Goal: Transaction & Acquisition: Purchase product/service

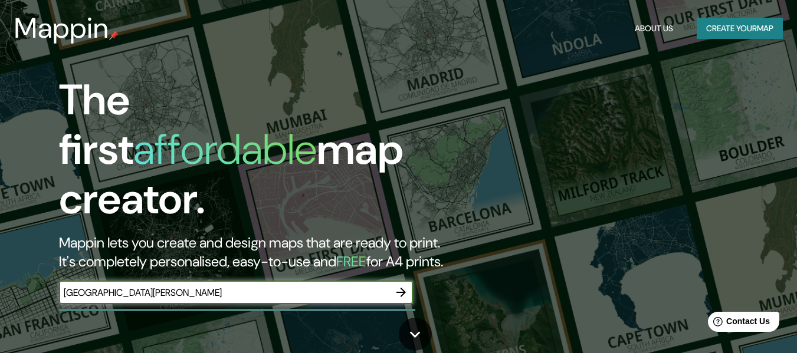
type input "[GEOGRAPHIC_DATA][PERSON_NAME]"
click at [401, 286] on icon "button" at bounding box center [401, 293] width 14 height 14
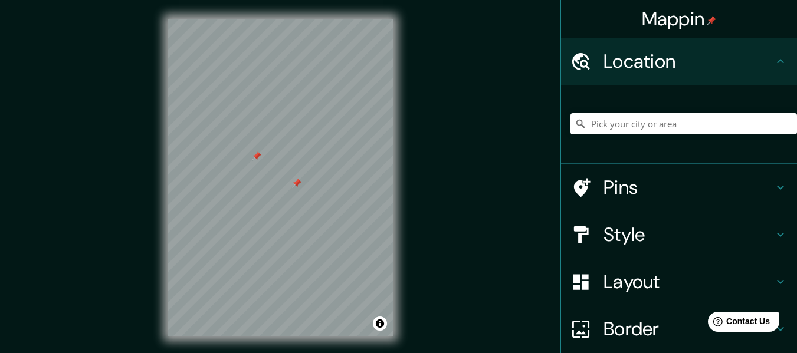
click at [299, 183] on div at bounding box center [296, 183] width 9 height 9
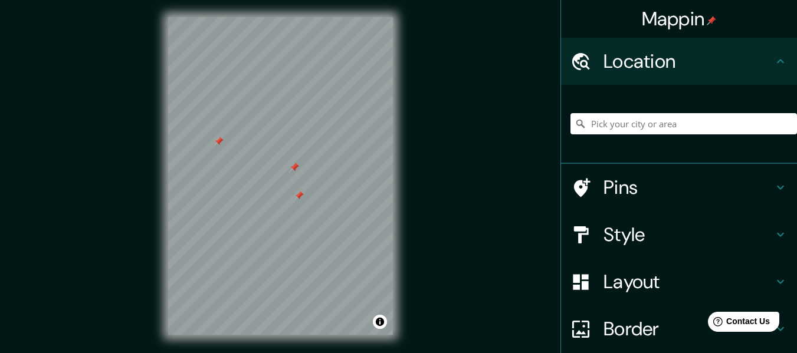
scroll to position [1, 0]
click at [670, 129] on input "Pick your city or area" at bounding box center [684, 123] width 227 height 21
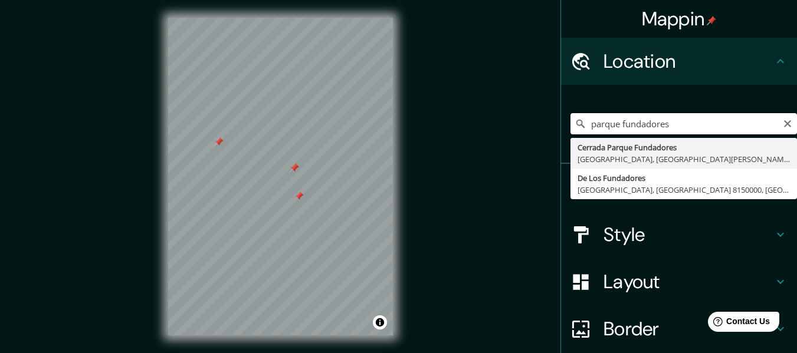
click at [687, 122] on input "parque fundadores" at bounding box center [684, 123] width 227 height 21
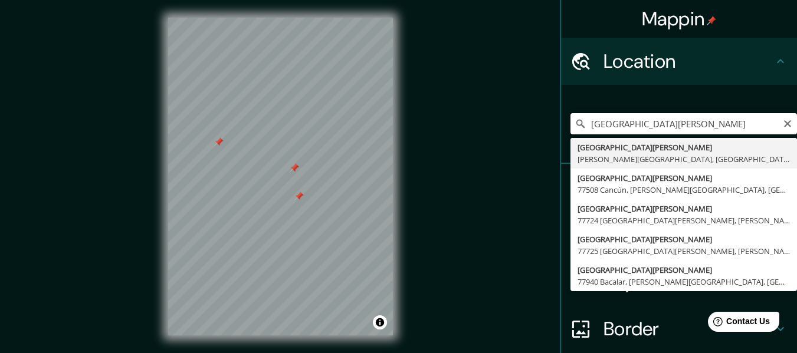
drag, startPoint x: 663, startPoint y: 122, endPoint x: 537, endPoint y: 122, distance: 125.7
click at [537, 122] on div "Mappin Location [GEOGRAPHIC_DATA][PERSON_NAME] [GEOGRAPHIC_DATA][PERSON_NAME], …" at bounding box center [398, 186] width 797 height 375
click at [646, 121] on input "ado [GEOGRAPHIC_DATA][PERSON_NAME]" at bounding box center [684, 123] width 227 height 21
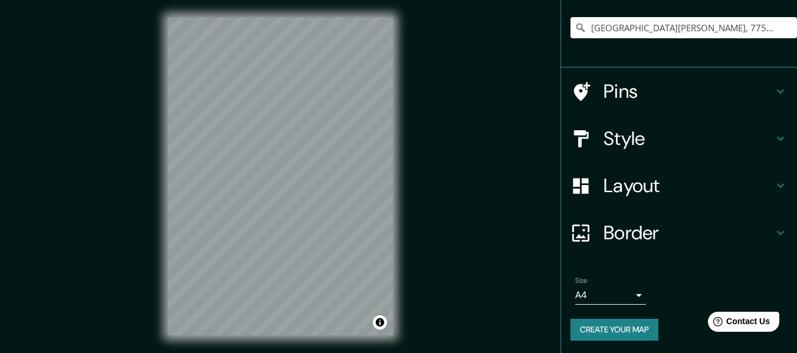
scroll to position [98, 0]
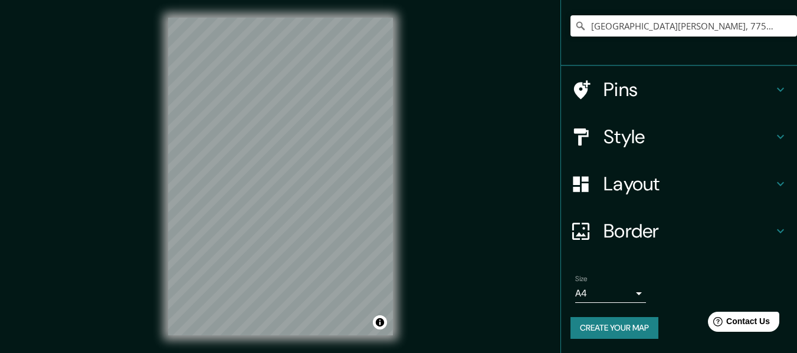
click at [774, 227] on icon at bounding box center [781, 231] width 14 height 14
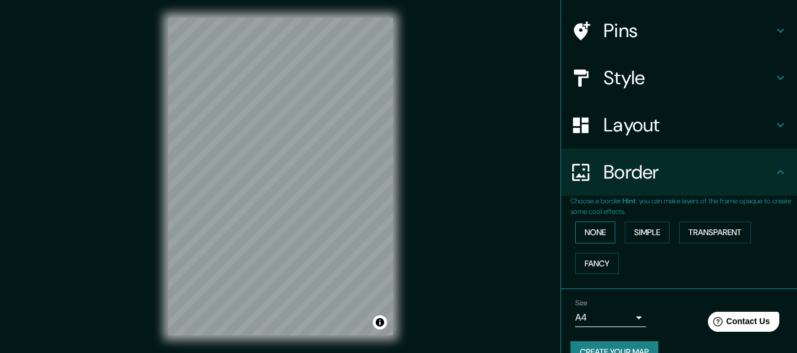
click at [595, 227] on button "None" at bounding box center [595, 233] width 40 height 22
click at [642, 233] on button "Simple" at bounding box center [647, 233] width 45 height 22
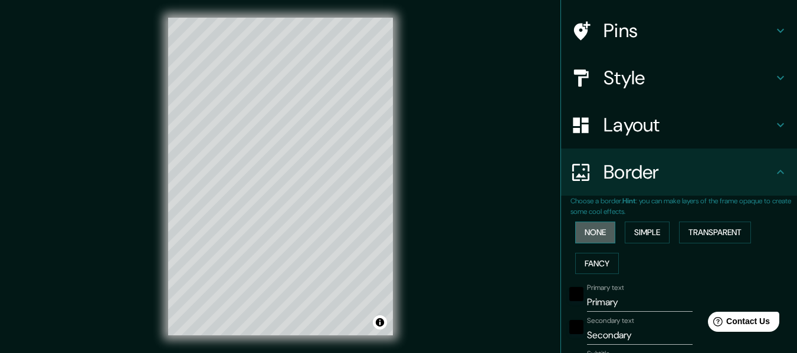
click at [598, 233] on button "None" at bounding box center [595, 233] width 40 height 22
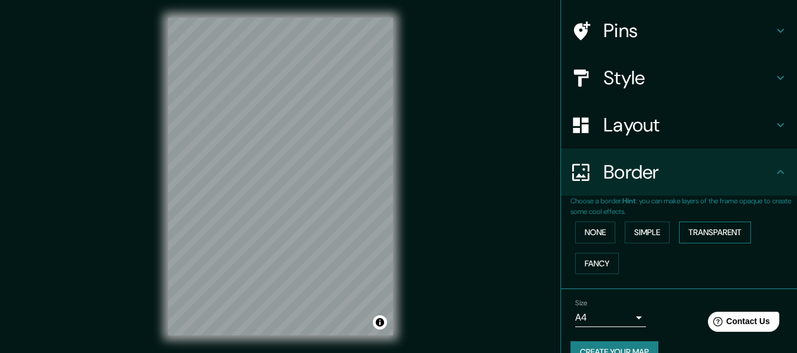
click at [722, 235] on button "Transparent" at bounding box center [715, 233] width 72 height 22
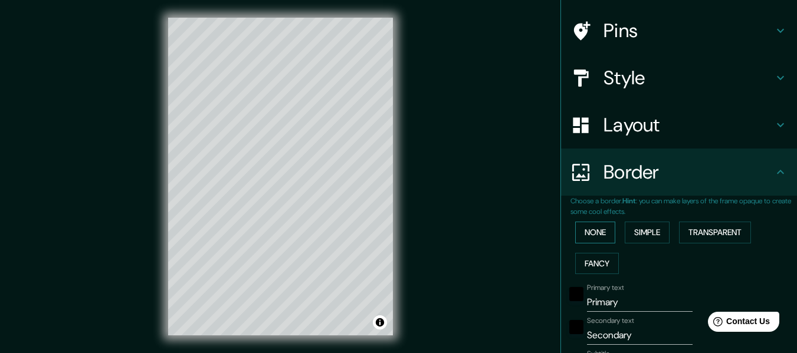
click at [597, 228] on button "None" at bounding box center [595, 233] width 40 height 22
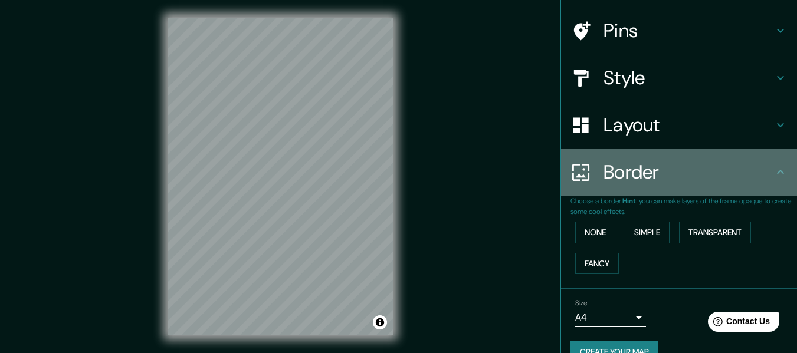
click at [775, 164] on div "Border" at bounding box center [679, 172] width 236 height 47
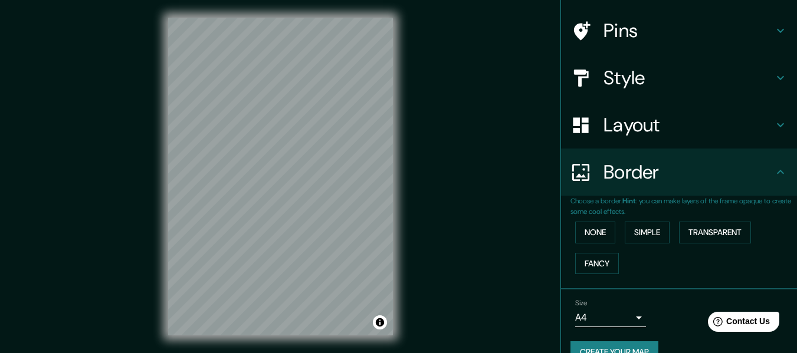
click at [774, 132] on icon at bounding box center [781, 125] width 14 height 14
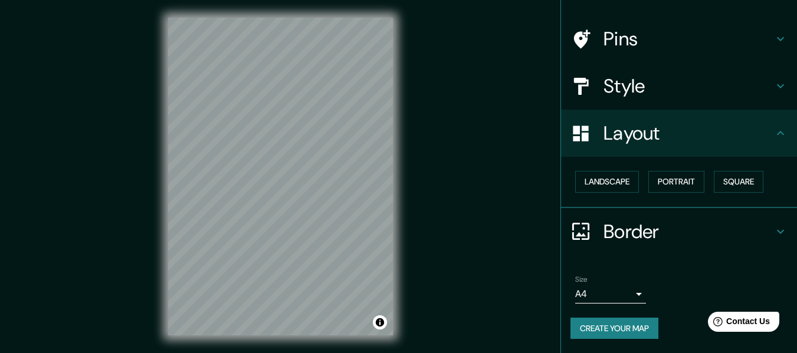
scroll to position [71, 0]
click at [601, 179] on button "Landscape" at bounding box center [607, 182] width 64 height 22
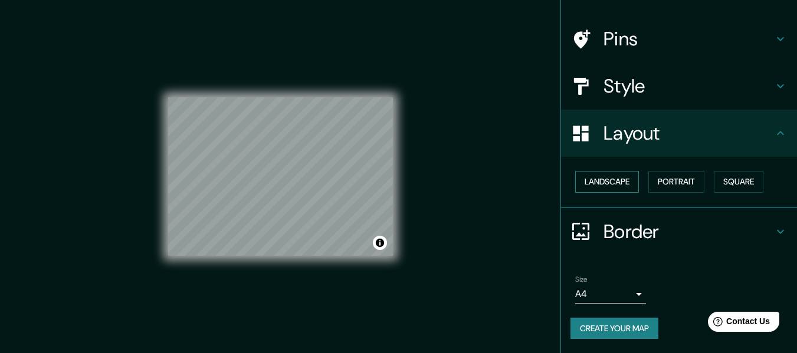
click at [601, 179] on button "Landscape" at bounding box center [607, 182] width 64 height 22
click at [677, 181] on button "Portrait" at bounding box center [676, 182] width 56 height 22
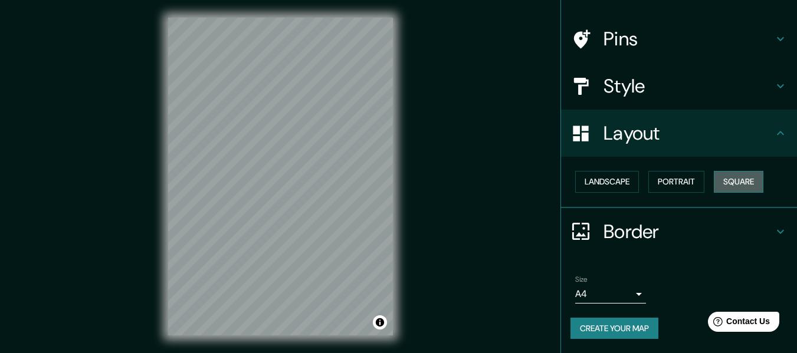
click at [738, 182] on button "Square" at bounding box center [739, 182] width 50 height 22
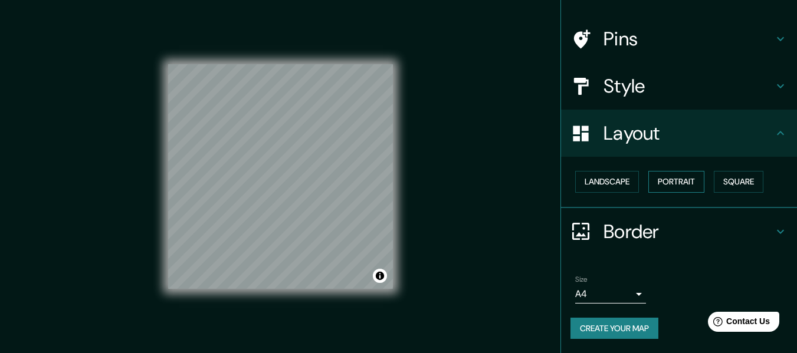
click at [684, 181] on button "Portrait" at bounding box center [676, 182] width 56 height 22
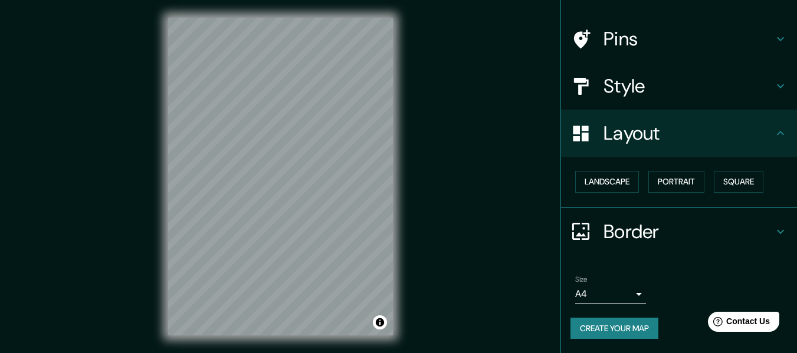
click at [764, 81] on h4 "Style" at bounding box center [689, 86] width 170 height 24
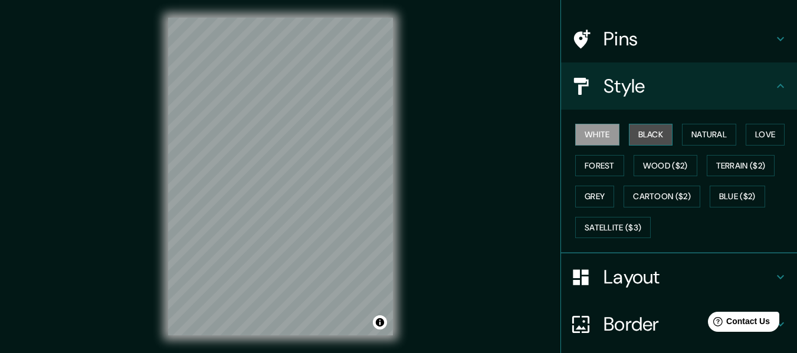
click at [641, 129] on button "Black" at bounding box center [651, 135] width 44 height 22
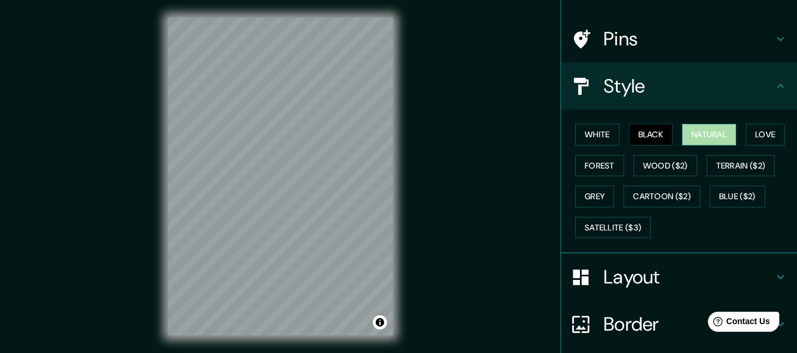
click at [716, 138] on button "Natural" at bounding box center [709, 135] width 54 height 22
click at [758, 136] on button "Love" at bounding box center [765, 135] width 39 height 22
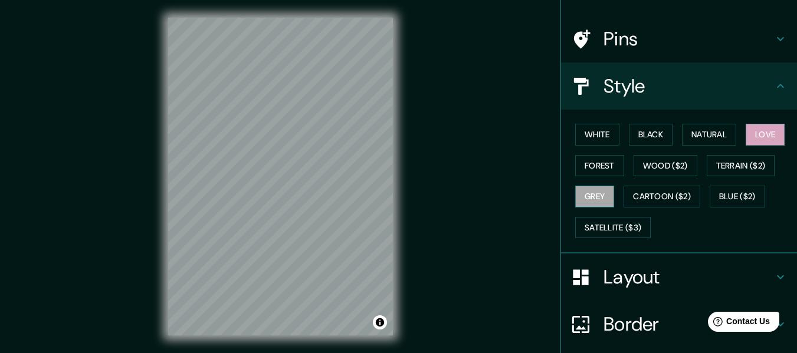
click at [594, 195] on button "Grey" at bounding box center [594, 197] width 39 height 22
click at [594, 130] on button "White" at bounding box center [597, 135] width 44 height 22
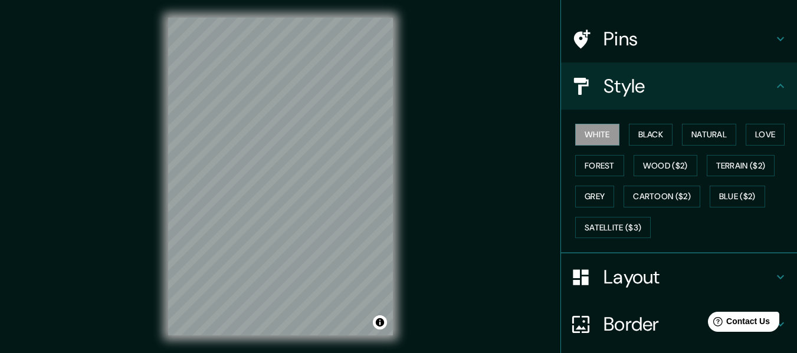
click at [775, 85] on icon at bounding box center [781, 86] width 14 height 14
click at [774, 38] on icon at bounding box center [781, 39] width 14 height 14
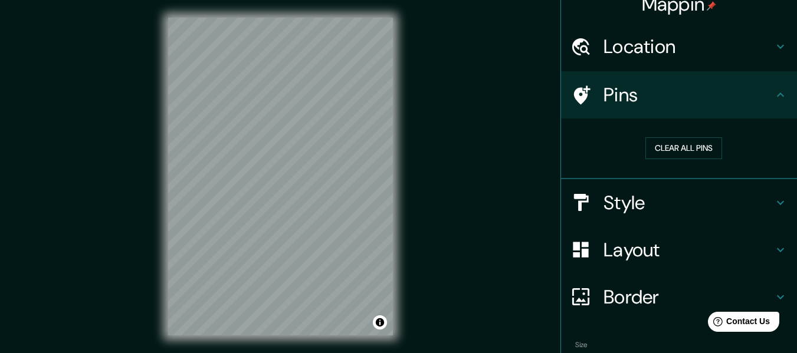
scroll to position [0, 0]
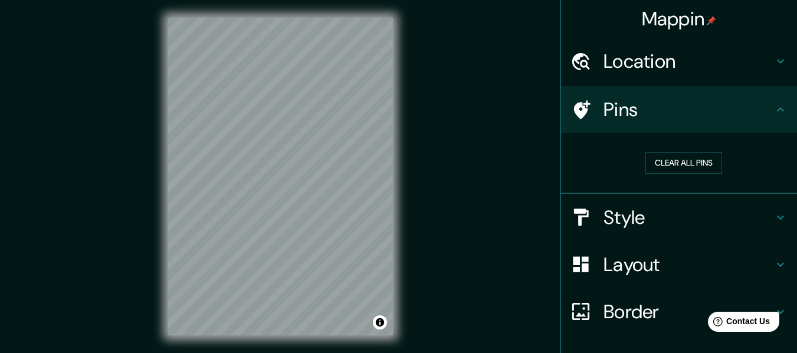
click at [774, 60] on icon at bounding box center [781, 61] width 14 height 14
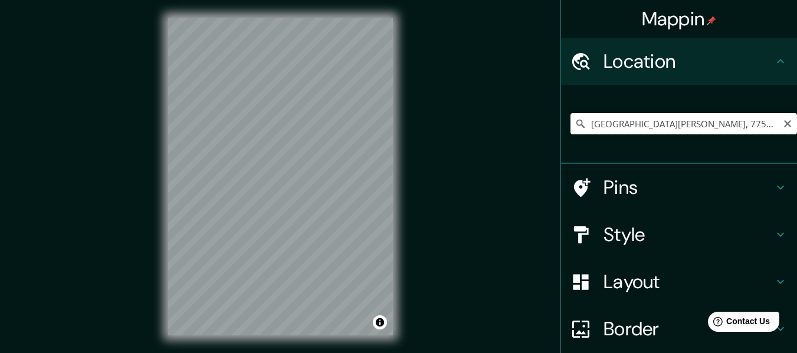
click at [681, 123] on input "[GEOGRAPHIC_DATA][PERSON_NAME], 77508 [GEOGRAPHIC_DATA], [PERSON_NAME][GEOGRAPH…" at bounding box center [684, 123] width 227 height 21
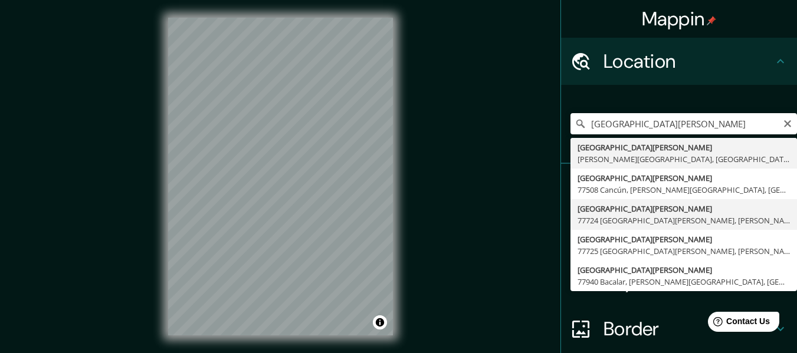
type input "[GEOGRAPHIC_DATA][PERSON_NAME], [GEOGRAPHIC_DATA][PERSON_NAME], [PERSON_NAME][G…"
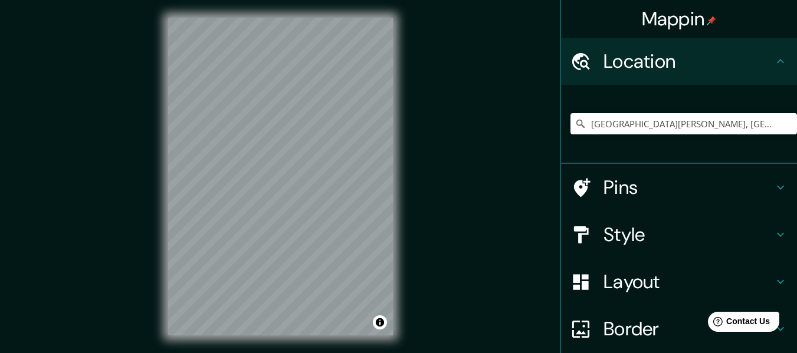
click at [398, 260] on div "© Mapbox © OpenStreetMap Improve this map" at bounding box center [280, 177] width 263 height 356
click at [415, 228] on div "Mappin Location [GEOGRAPHIC_DATA][PERSON_NAME], [GEOGRAPHIC_DATA][PERSON_NAME][…" at bounding box center [398, 186] width 797 height 375
click at [395, 176] on div "© Mapbox © OpenStreetMap Improve this map" at bounding box center [280, 177] width 263 height 356
